Goal: Information Seeking & Learning: Learn about a topic

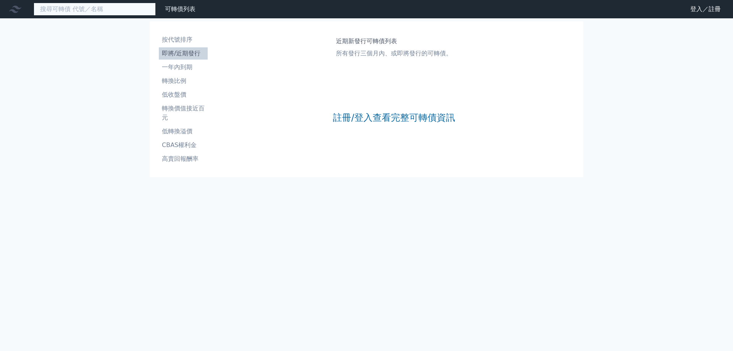
click at [83, 6] on input at bounding box center [95, 9] width 122 height 13
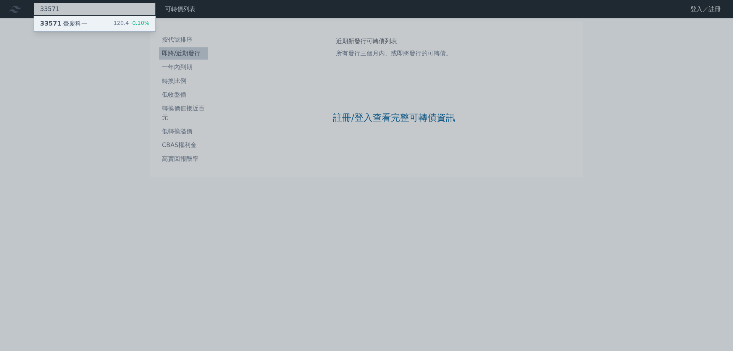
type input "33571"
click at [69, 28] on div "33571 臺慶科一 120.4 -0.10%" at bounding box center [94, 23] width 121 height 15
click at [407, 110] on div at bounding box center [366, 175] width 733 height 351
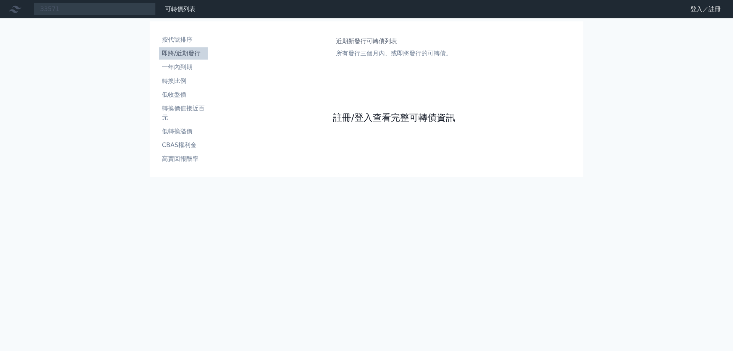
click at [410, 122] on link "註冊/登入查看完整可轉債資訊" at bounding box center [394, 118] width 122 height 12
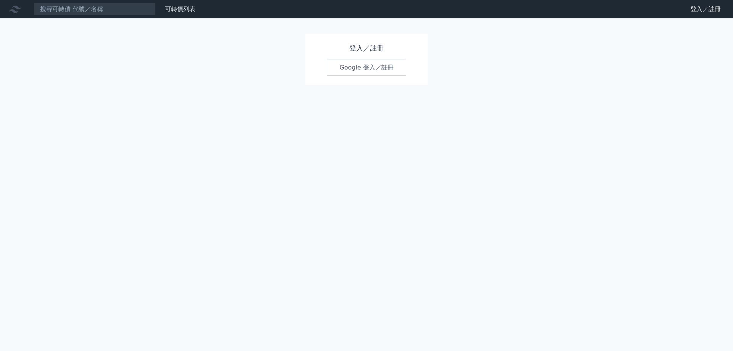
click at [374, 71] on link "Google 登入／註冊" at bounding box center [366, 68] width 79 height 16
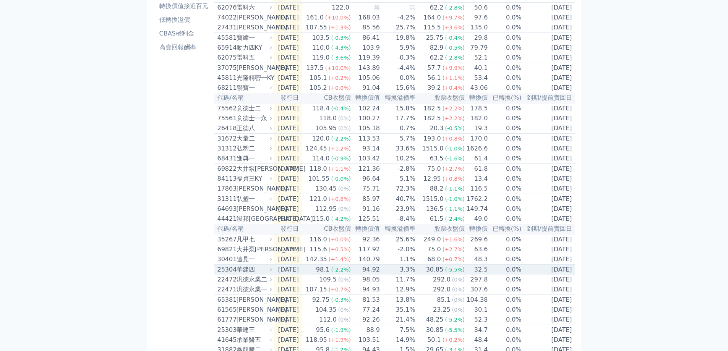
scroll to position [153, 0]
